Goal: Browse casually

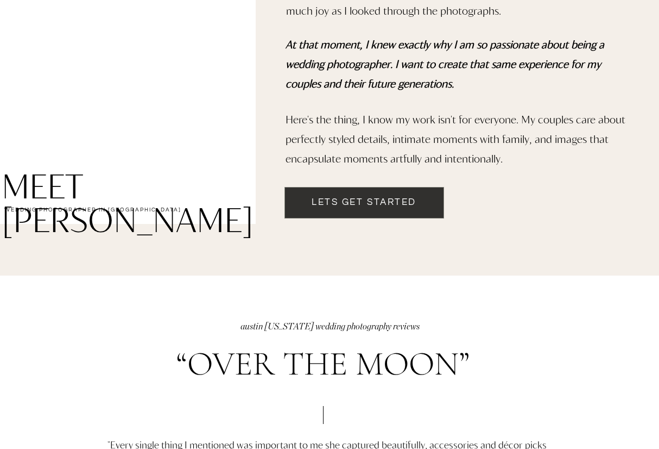
scroll to position [1109, 0]
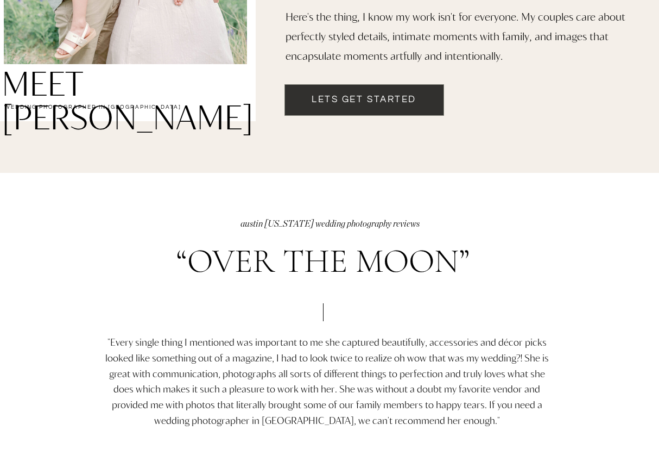
click at [394, 97] on h2 "Lets get started" at bounding box center [364, 107] width 159 height 28
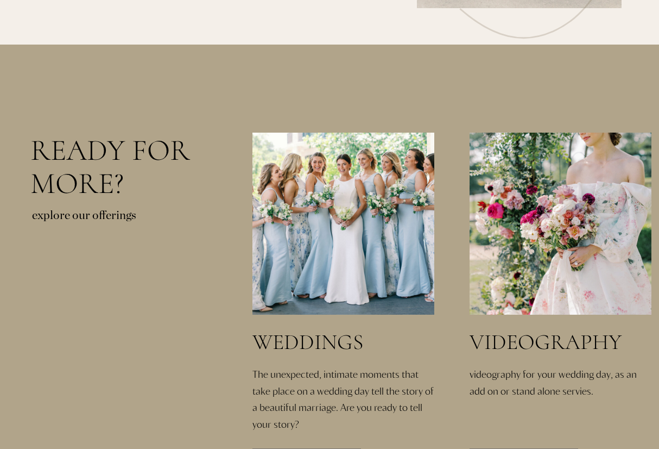
scroll to position [2250, 0]
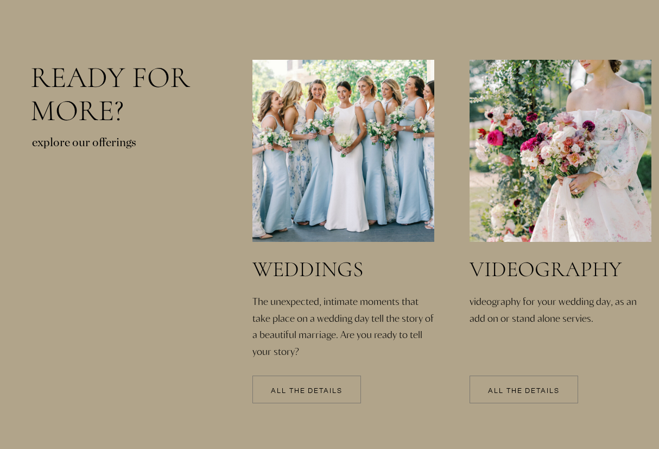
click at [294, 390] on p "All the details" at bounding box center [306, 391] width 109 height 8
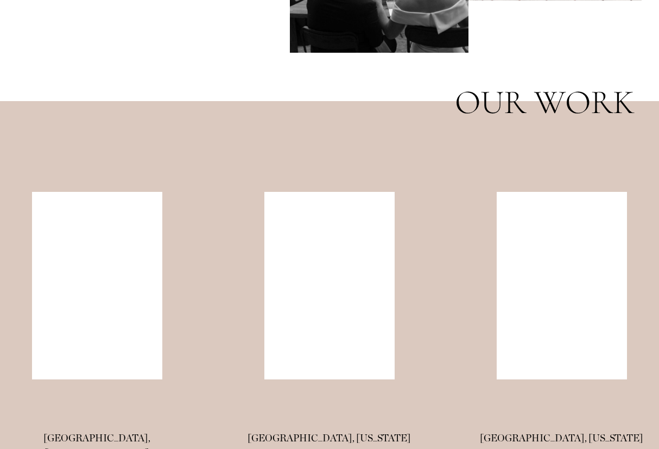
scroll to position [927, 0]
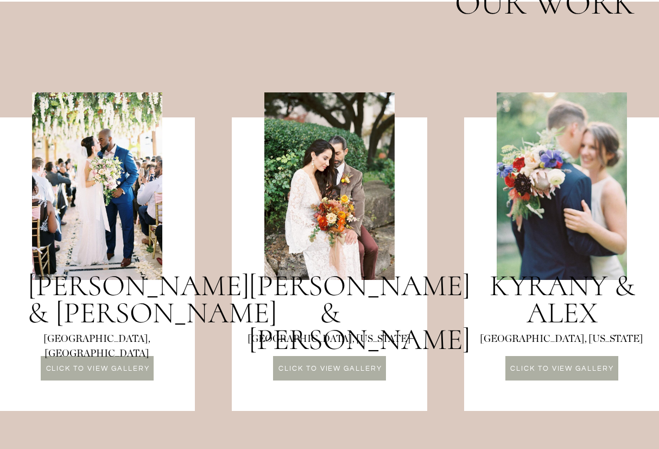
click at [320, 282] on h3 "Mel & Jeff" at bounding box center [330, 300] width 162 height 56
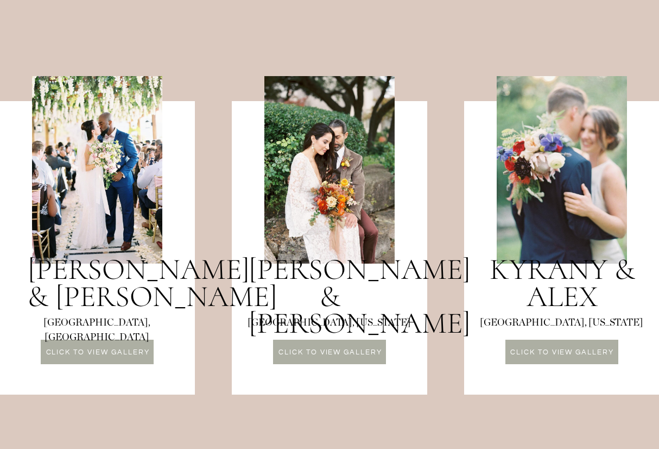
click at [574, 348] on div at bounding box center [562, 351] width 113 height 24
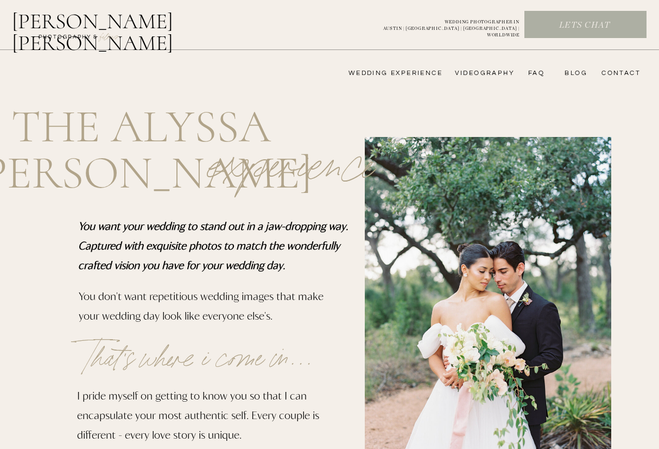
scroll to position [2250, 0]
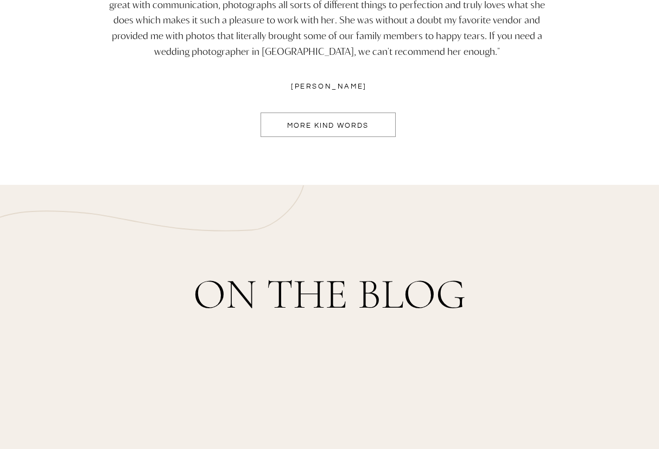
scroll to position [1569, 0]
